Goal: Navigation & Orientation: Find specific page/section

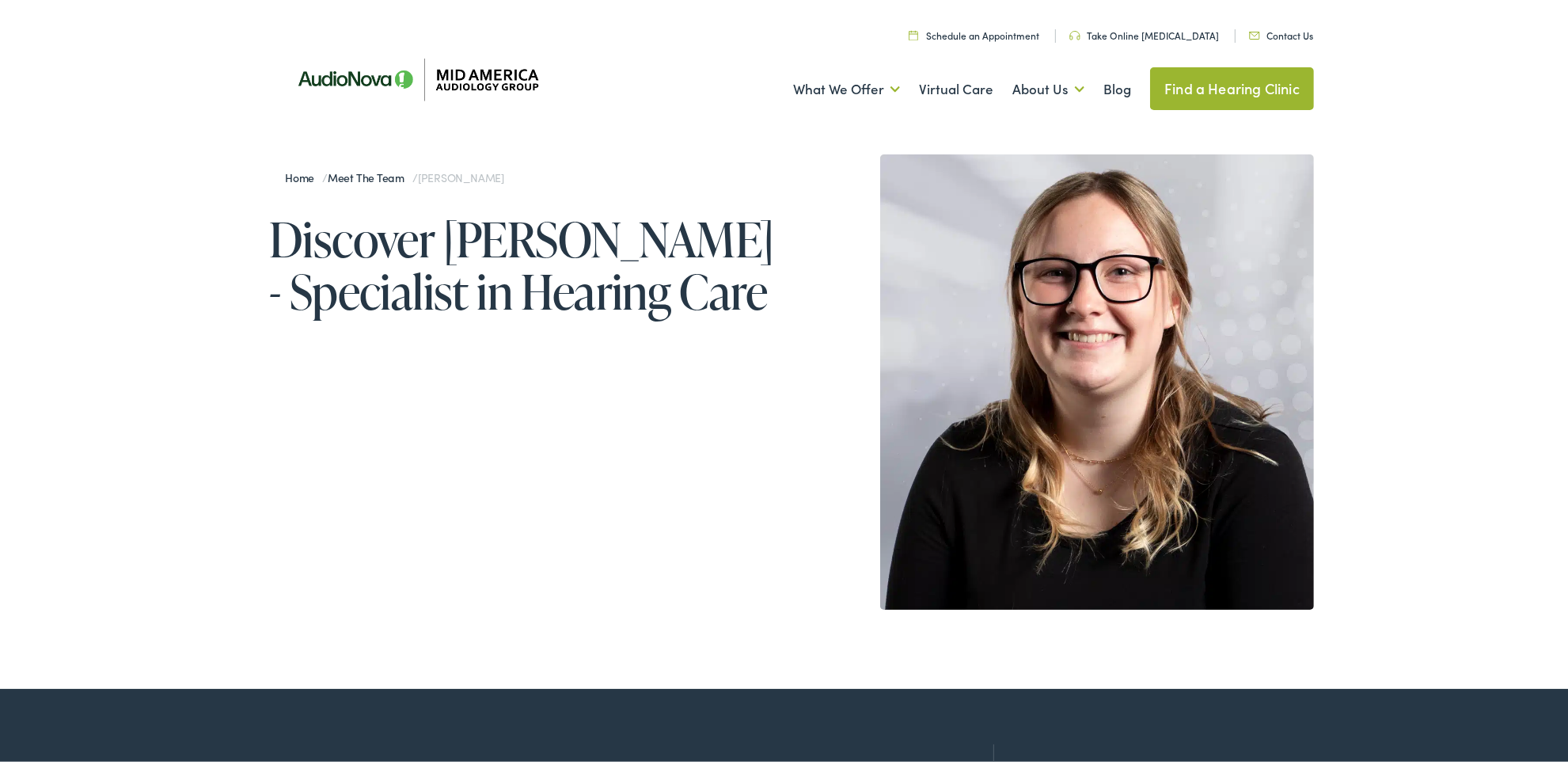
click at [349, 170] on link "Meet the Team" at bounding box center [370, 173] width 85 height 16
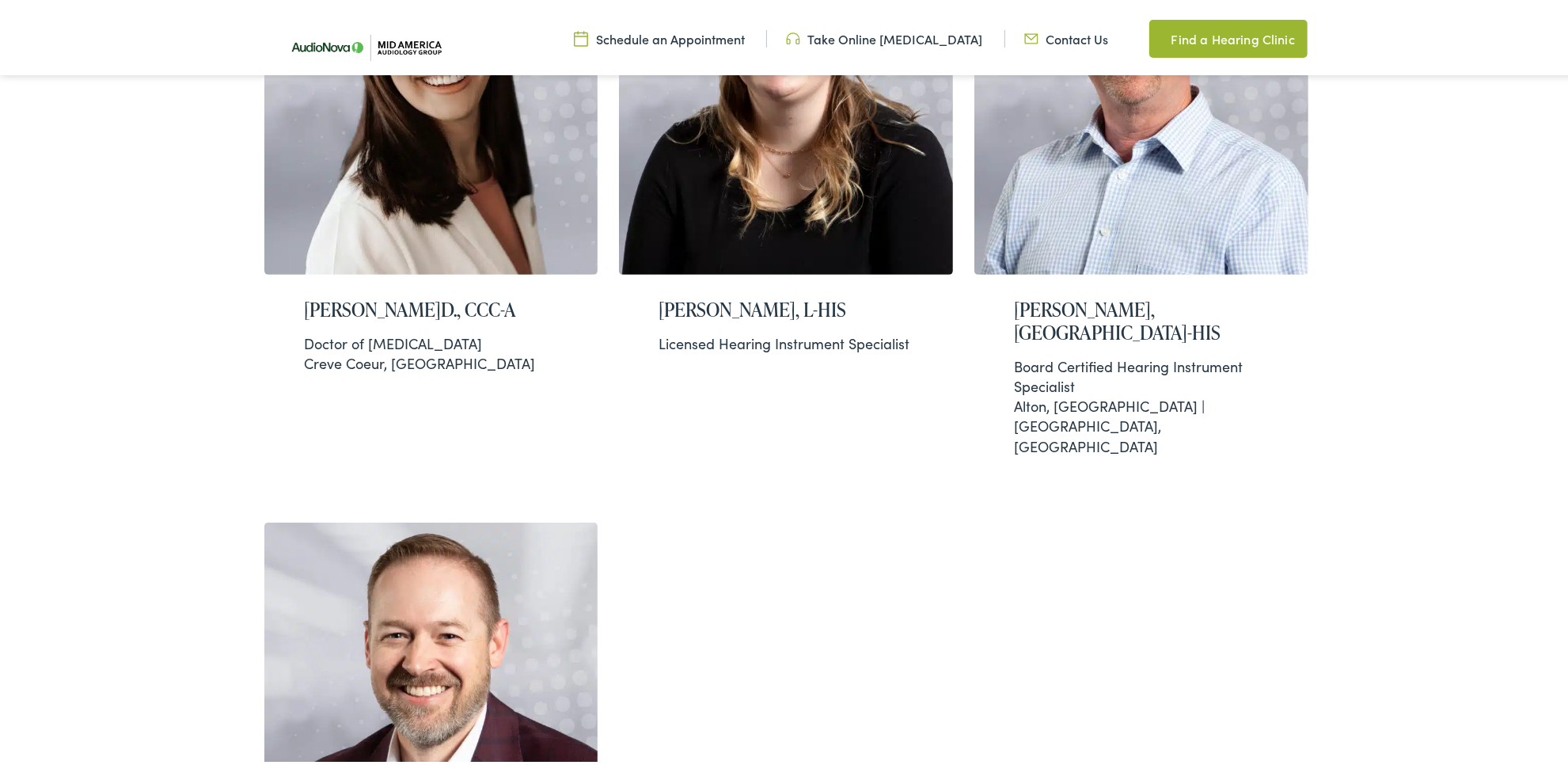
scroll to position [555, 0]
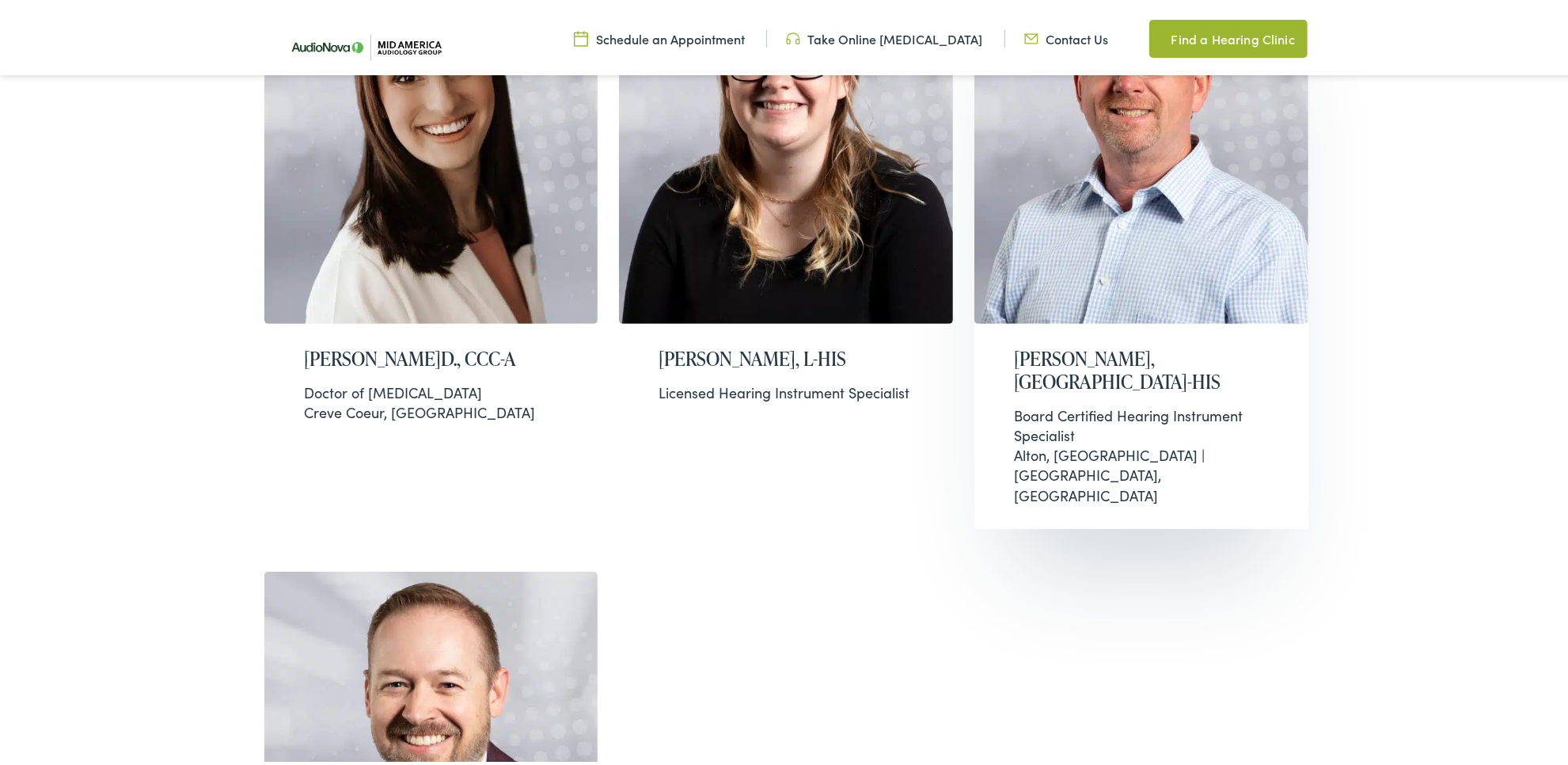
click at [1133, 241] on img at bounding box center [1141, 136] width 334 height 367
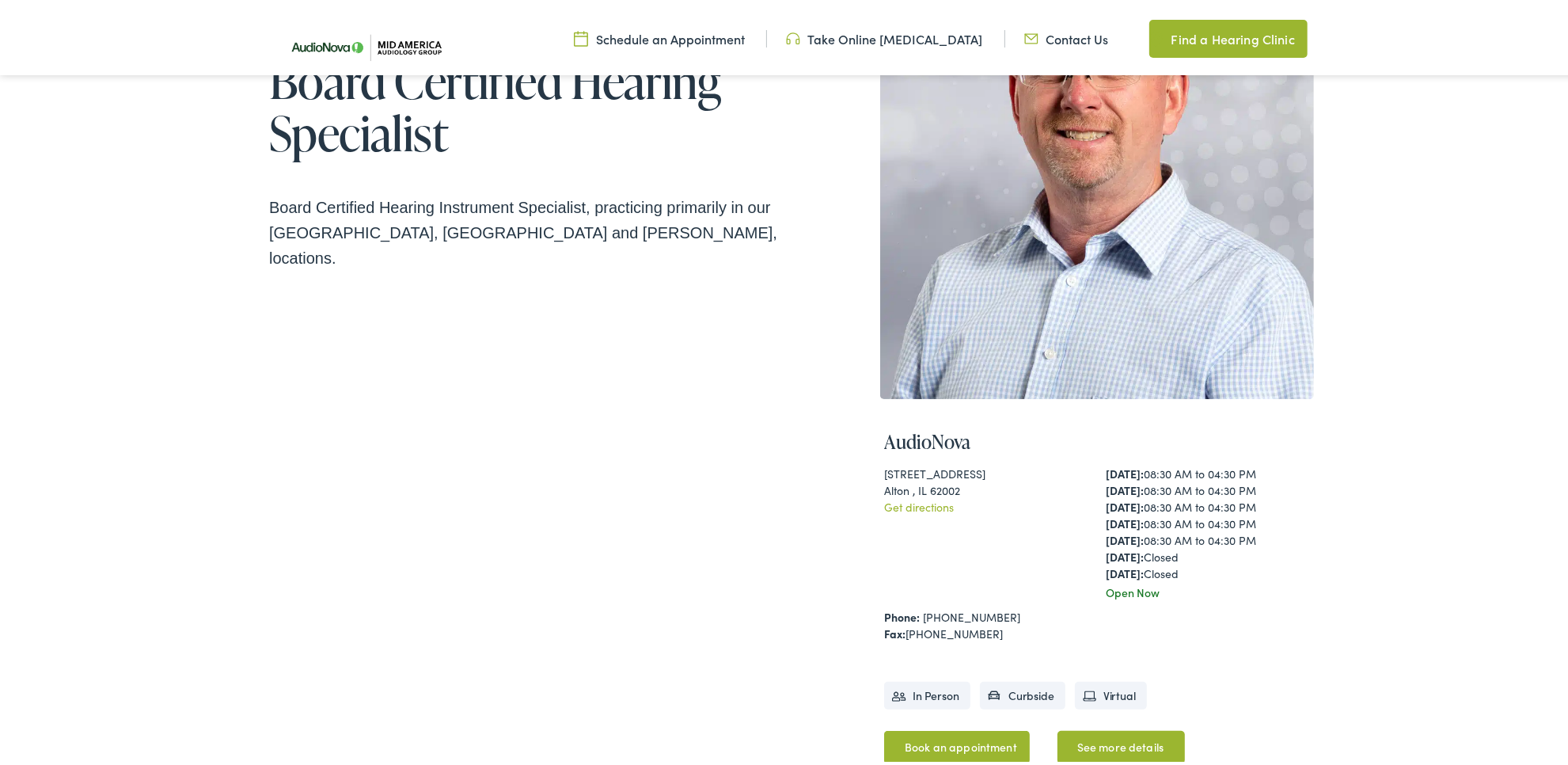
scroll to position [198, 0]
